Goal: Task Accomplishment & Management: Manage account settings

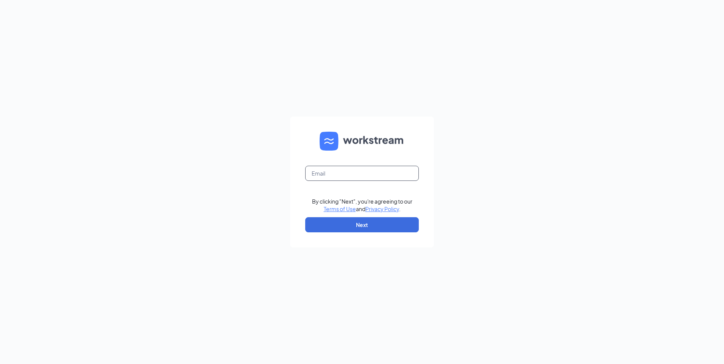
click at [332, 176] on input "text" at bounding box center [362, 173] width 114 height 15
type input "[EMAIL_ADDRESS][DOMAIN_NAME]"
click at [363, 231] on button "Next" at bounding box center [362, 224] width 114 height 15
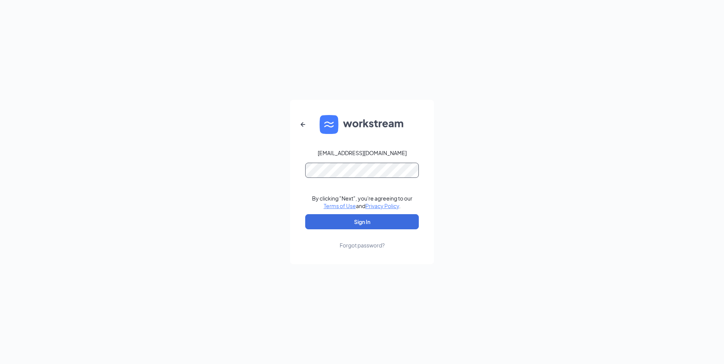
click at [305, 214] on button "Sign In" at bounding box center [362, 221] width 114 height 15
click at [350, 226] on button "Sign In" at bounding box center [362, 221] width 114 height 15
click at [305, 214] on button "Sign In" at bounding box center [362, 221] width 114 height 15
click at [369, 224] on button "Sign In" at bounding box center [362, 221] width 114 height 15
click at [369, 227] on button "Sign In" at bounding box center [362, 221] width 114 height 15
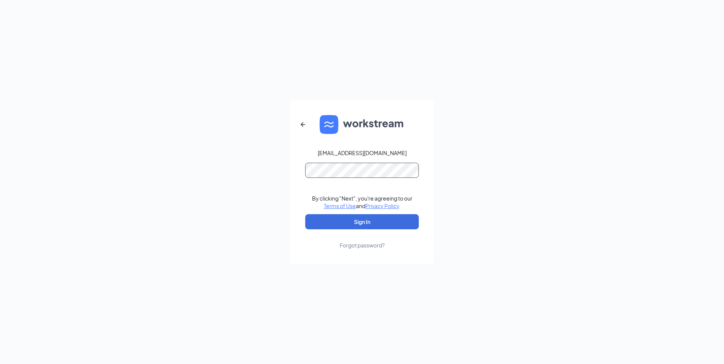
click at [305, 214] on button "Sign In" at bounding box center [362, 221] width 114 height 15
drag, startPoint x: 507, startPoint y: 151, endPoint x: 479, endPoint y: 137, distance: 31.3
click at [488, 140] on div "[EMAIL_ADDRESS][DOMAIN_NAME] Credential mismatches. By clicking "Next", you're …" at bounding box center [362, 182] width 724 height 364
